Goal: Find contact information: Find contact information

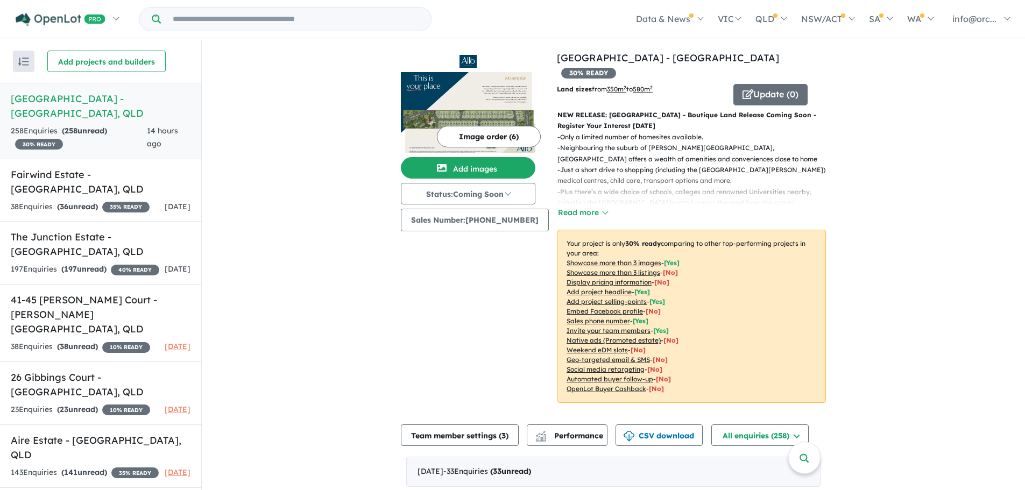
scroll to position [2, 0]
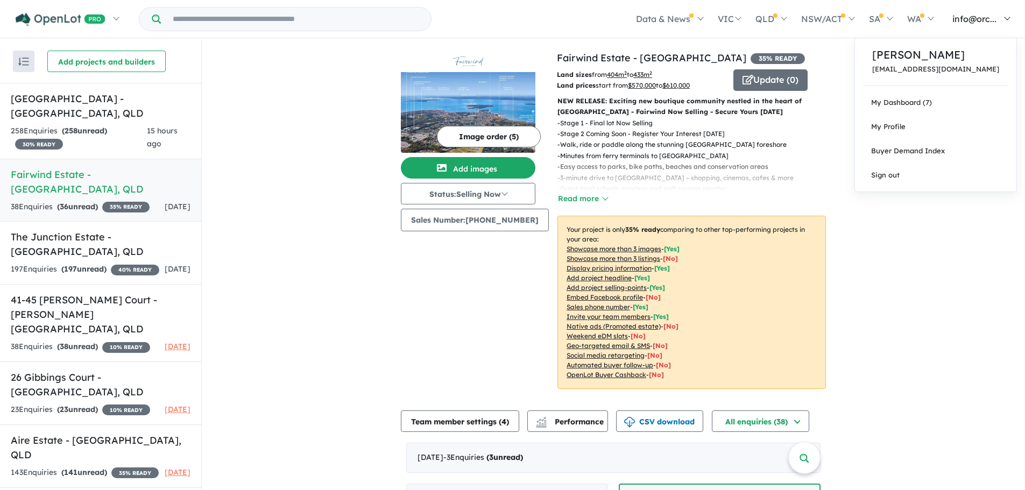
scroll to position [323, 0]
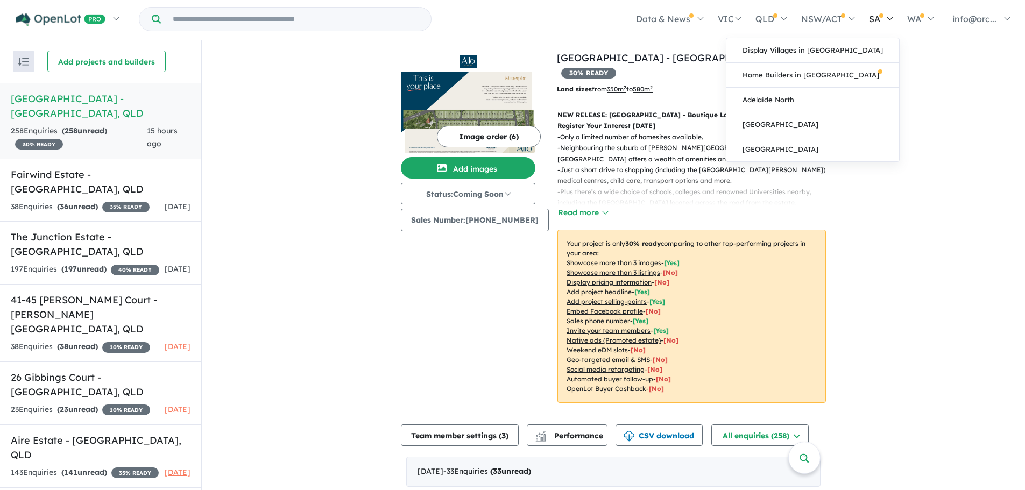
scroll to position [269, 0]
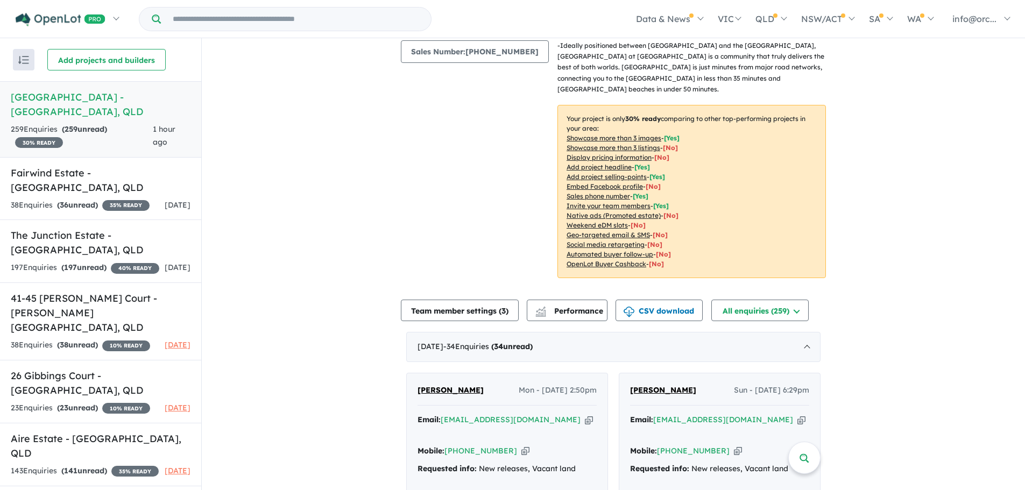
scroll to position [275, 0]
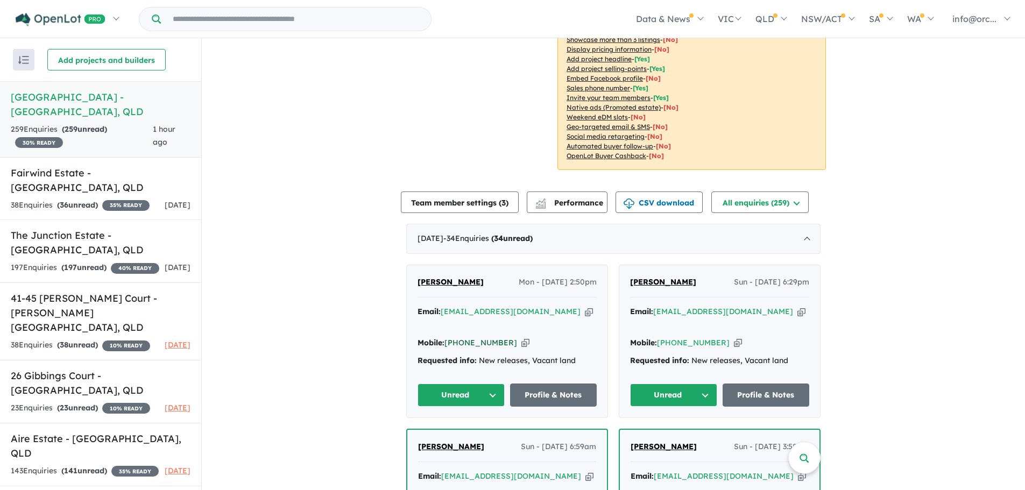
drag, startPoint x: 507, startPoint y: 302, endPoint x: 472, endPoint y: 304, distance: 35.1
click at [472, 273] on div "Mobile: +61 450 526 889 Copied!" at bounding box center [507, 343] width 179 height 13
drag, startPoint x: 504, startPoint y: 301, endPoint x: 459, endPoint y: 302, distance: 44.7
click at [459, 273] on div "Mobile: +61 450 526 889 Copied!" at bounding box center [507, 343] width 179 height 13
copy link "450 526 889"
